Goal: Information Seeking & Learning: Learn about a topic

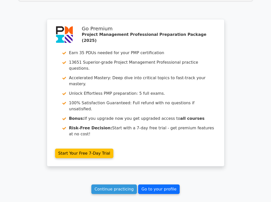
scroll to position [875, 0]
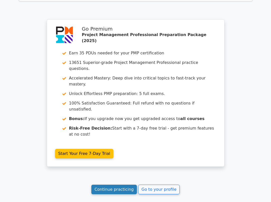
click at [119, 185] on link "Continue practicing" at bounding box center [114, 190] width 46 height 10
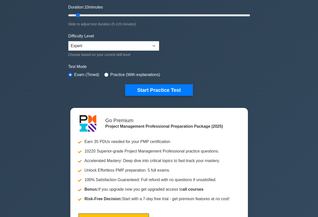
scroll to position [99, 0]
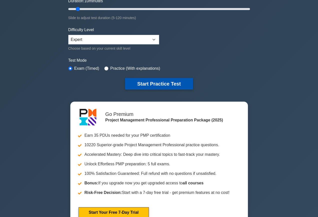
click at [143, 85] on button "Start Practice Test" at bounding box center [159, 84] width 68 height 12
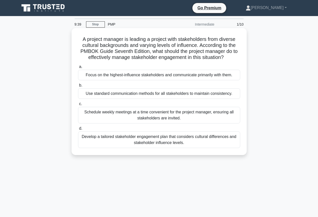
click at [212, 142] on div "Develop a tailored stakeholder engagement plan that considers cultural differen…" at bounding box center [159, 139] width 162 height 17
click at [78, 130] on input "d. Develop a tailored stakeholder engagement plan that considers cultural diffe…" at bounding box center [78, 128] width 0 height 3
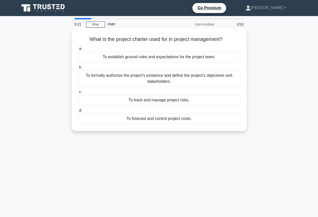
click at [218, 78] on div "To formally authorize the project's existence and define the project's objectiv…" at bounding box center [159, 78] width 162 height 17
click at [78, 69] on input "b. To formally authorize the project's existence and define the project's objec…" at bounding box center [78, 67] width 0 height 3
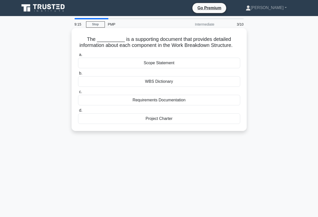
click at [194, 84] on div "WBS Dictionary" at bounding box center [159, 81] width 162 height 11
click at [78, 75] on input "b. WBS Dictionary" at bounding box center [78, 73] width 0 height 3
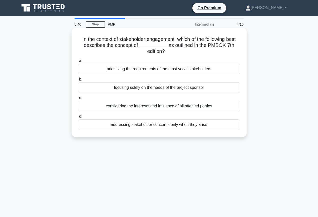
click at [203, 107] on div "considering the interests and influence of all affected parties" at bounding box center [159, 106] width 162 height 11
click at [78, 99] on input "c. considering the interests and influence of all affected parties" at bounding box center [78, 97] width 0 height 3
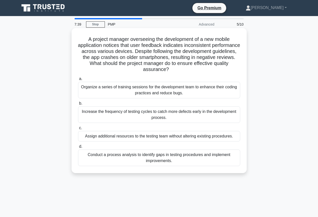
click at [222, 152] on div "Conduct a process analysis to identify gaps in testing procedures and implement…" at bounding box center [159, 157] width 162 height 17
click at [78, 148] on input "d. Conduct a process analysis to identify gaps in testing procedures and implem…" at bounding box center [78, 146] width 0 height 3
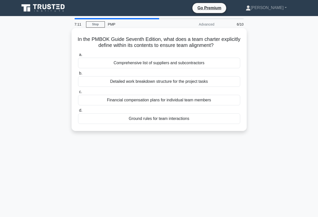
click at [208, 82] on div "Detailed work breakdown structure for the project tasks" at bounding box center [159, 81] width 162 height 11
click at [78, 75] on input "b. Detailed work breakdown structure for the project tasks" at bounding box center [78, 73] width 0 height 3
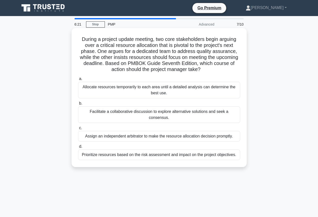
click at [195, 115] on div "Facilitate a collaborative discussion to explore alternative solutions and seek…" at bounding box center [159, 114] width 162 height 17
click at [78, 105] on input "b. Facilitate a collaborative discussion to explore alternative solutions and s…" at bounding box center [78, 103] width 0 height 3
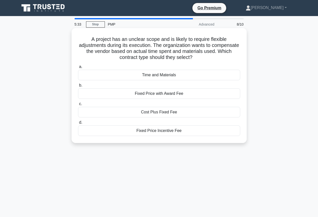
click at [188, 77] on div "Time and Materials" at bounding box center [159, 75] width 162 height 11
click at [78, 68] on input "a. Time and Materials" at bounding box center [78, 66] width 0 height 3
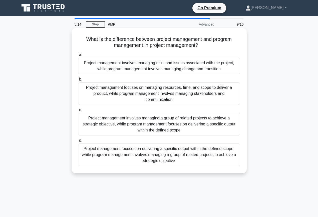
click at [179, 156] on div "Project management focuses on delivering a specific output within the defined s…" at bounding box center [159, 154] width 162 height 23
click at [78, 142] on input "d. Project management focuses on delivering a specific output within the define…" at bounding box center [78, 140] width 0 height 3
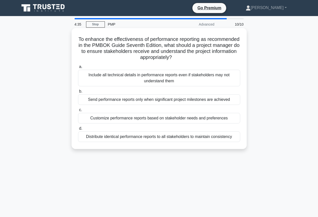
click at [184, 118] on div "Customize performance reports based on stakeholder needs and preferences" at bounding box center [159, 118] width 162 height 11
click at [78, 111] on input "c. Customize performance reports based on stakeholder needs and preferences" at bounding box center [78, 109] width 0 height 3
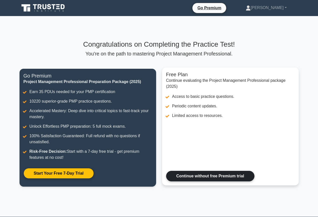
click at [211, 177] on link "Continue without free Premium trial" at bounding box center [210, 176] width 88 height 11
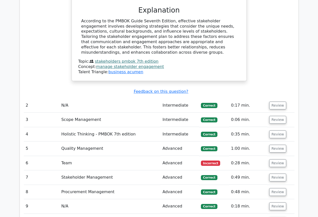
scroll to position [601, 0]
